Goal: Task Accomplishment & Management: Manage account settings

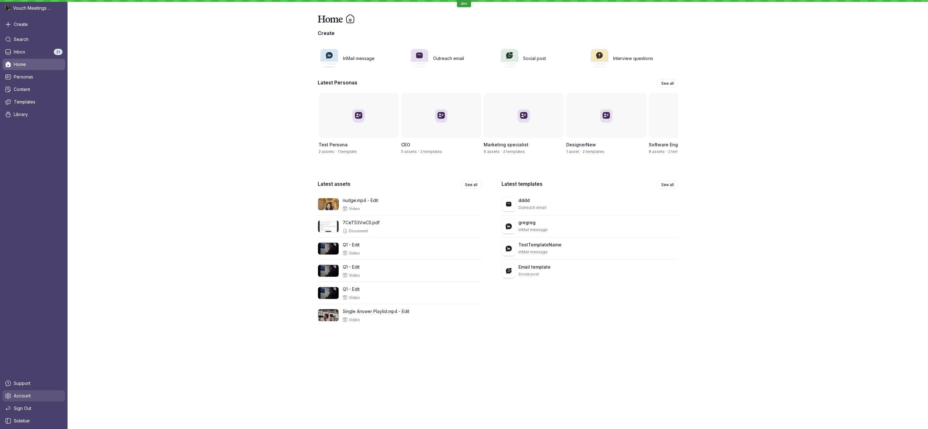
click at [16, 395] on span "Account" at bounding box center [22, 396] width 17 height 6
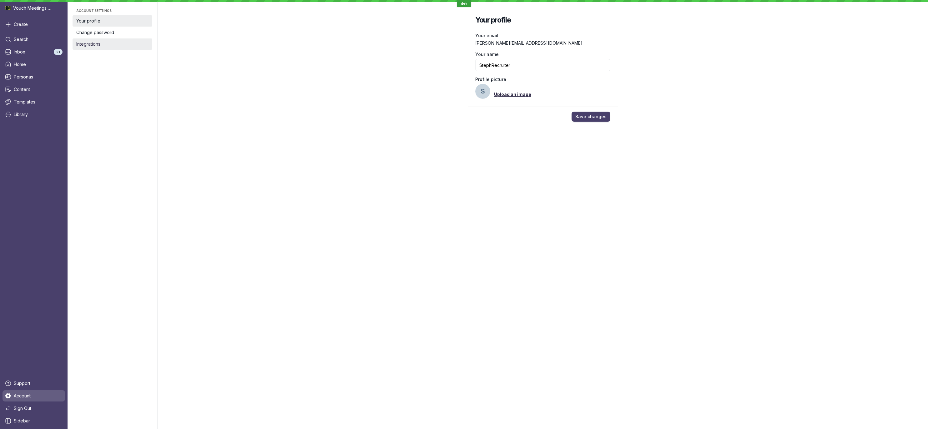
click at [120, 45] on span "Integrations" at bounding box center [112, 44] width 72 height 6
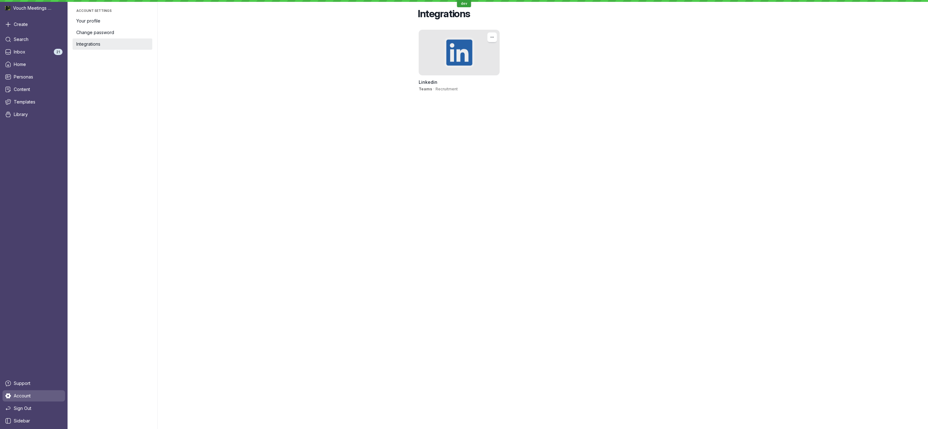
click at [474, 57] on div at bounding box center [459, 52] width 81 height 45
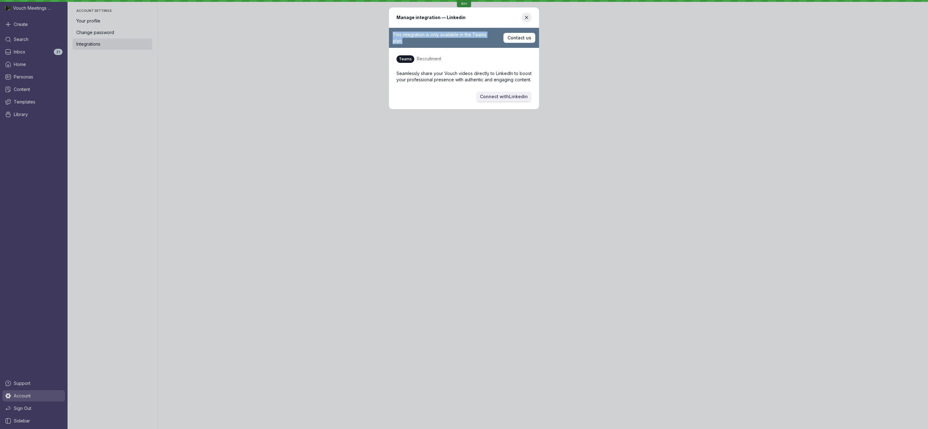
drag, startPoint x: 420, startPoint y: 43, endPoint x: 375, endPoint y: 33, distance: 46.1
click at [375, 33] on div "Manage integration — Linkedin This integration is only available in the Teams p…" at bounding box center [464, 59] width 913 height 102
click at [399, 36] on span "This integration is only available in the Teams plan." at bounding box center [440, 38] width 94 height 12
click at [393, 36] on span "This integration is only available in the Teams plan." at bounding box center [440, 38] width 94 height 12
drag, startPoint x: 392, startPoint y: 35, endPoint x: 407, endPoint y: 43, distance: 16.8
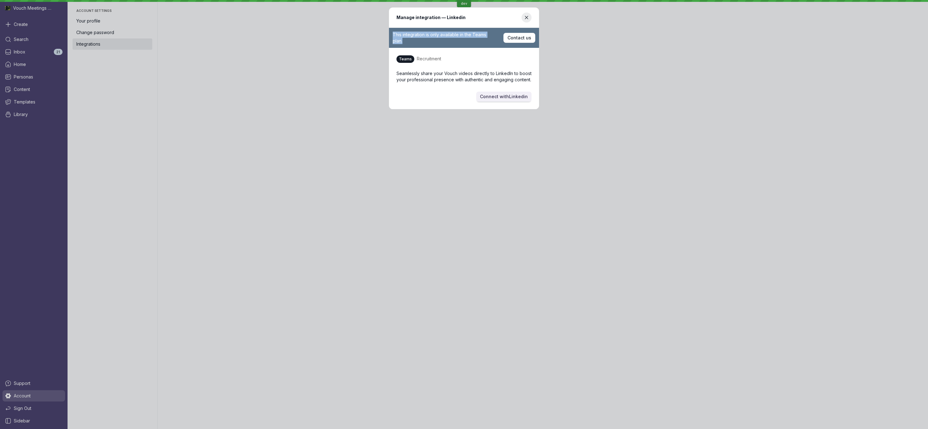
click at [407, 43] on div "This integration is only available in the Teams plan. Contact us" at bounding box center [464, 38] width 150 height 20
click at [408, 41] on div "This integration is only available in the Teams plan." at bounding box center [444, 38] width 103 height 13
drag, startPoint x: 408, startPoint y: 41, endPoint x: 386, endPoint y: 36, distance: 22.8
click at [386, 36] on div "Manage integration — Linkedin This integration is only available in the Teams p…" at bounding box center [464, 59] width 913 height 102
click at [400, 37] on span "This integration is only available in the Teams plan." at bounding box center [440, 38] width 94 height 12
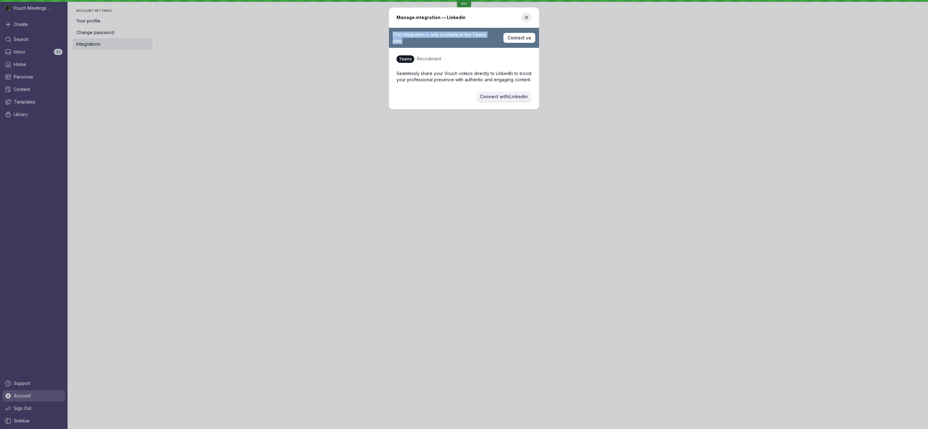
drag, startPoint x: 393, startPoint y: 34, endPoint x: 404, endPoint y: 42, distance: 13.3
click at [404, 42] on div "This integration is only available in the Teams plan." at bounding box center [444, 38] width 103 height 13
click at [401, 33] on span "This integration is only available in the Teams plan." at bounding box center [440, 38] width 94 height 12
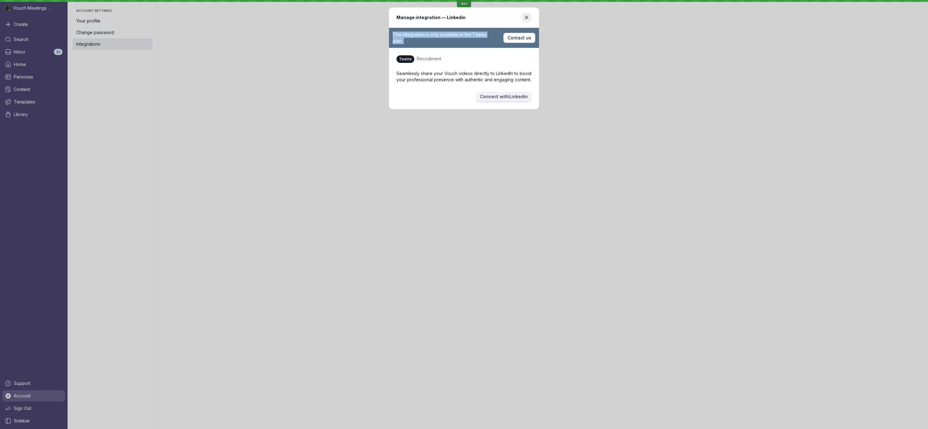
click at [410, 37] on span "This integration is only available in the Teams plan." at bounding box center [440, 38] width 94 height 12
click at [419, 52] on main "Teams Recruitment Seamlessly share your Vouch videos directly to LinkedIn to bo…" at bounding box center [464, 66] width 150 height 36
drag, startPoint x: 404, startPoint y: 42, endPoint x: 386, endPoint y: 34, distance: 19.8
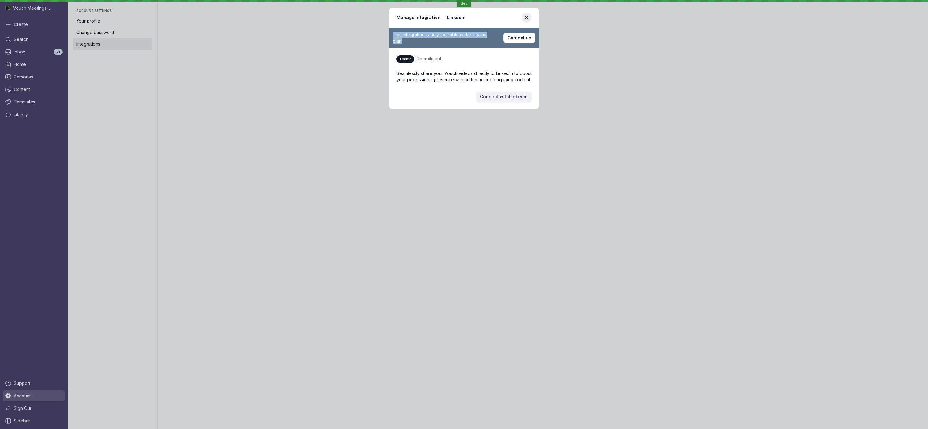
click at [386, 34] on div "Manage integration — Linkedin This integration is only available in the Teams p…" at bounding box center [464, 59] width 913 height 102
copy span "This integration is only available in the Teams plan."
click at [435, 84] on footer "Connect with Linkedin" at bounding box center [464, 96] width 150 height 25
click at [704, 80] on div "Manage integration — Linkedin This integration is only available in the Teams p…" at bounding box center [464, 59] width 913 height 102
click at [440, 40] on div "This integration is only available in the Teams plan." at bounding box center [444, 38] width 103 height 13
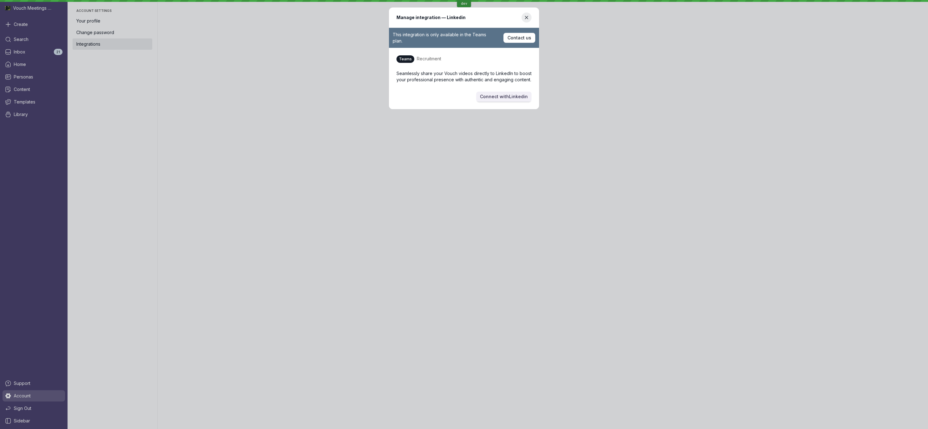
click at [403, 50] on main "Teams Recruitment Seamlessly share your Vouch videos directly to LinkedIn to bo…" at bounding box center [464, 66] width 150 height 36
